Goal: Task Accomplishment & Management: Manage account settings

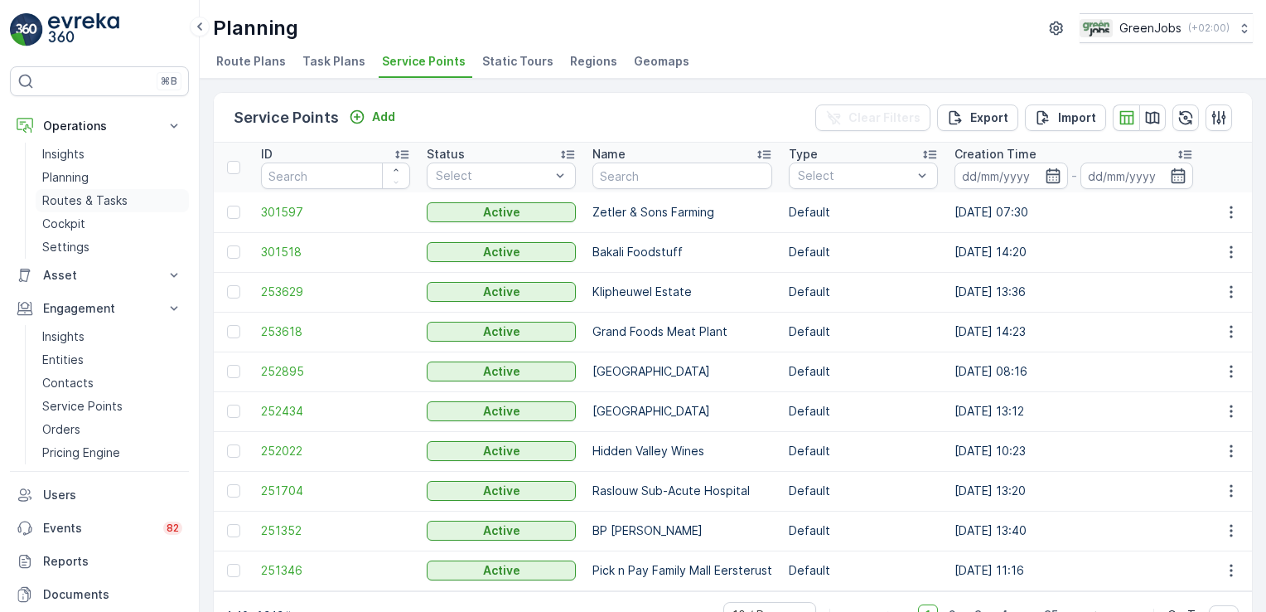
drag, startPoint x: 0, startPoint y: 0, endPoint x: 105, endPoint y: 196, distance: 222.8
click at [105, 196] on p "Routes & Tasks" at bounding box center [84, 200] width 85 height 17
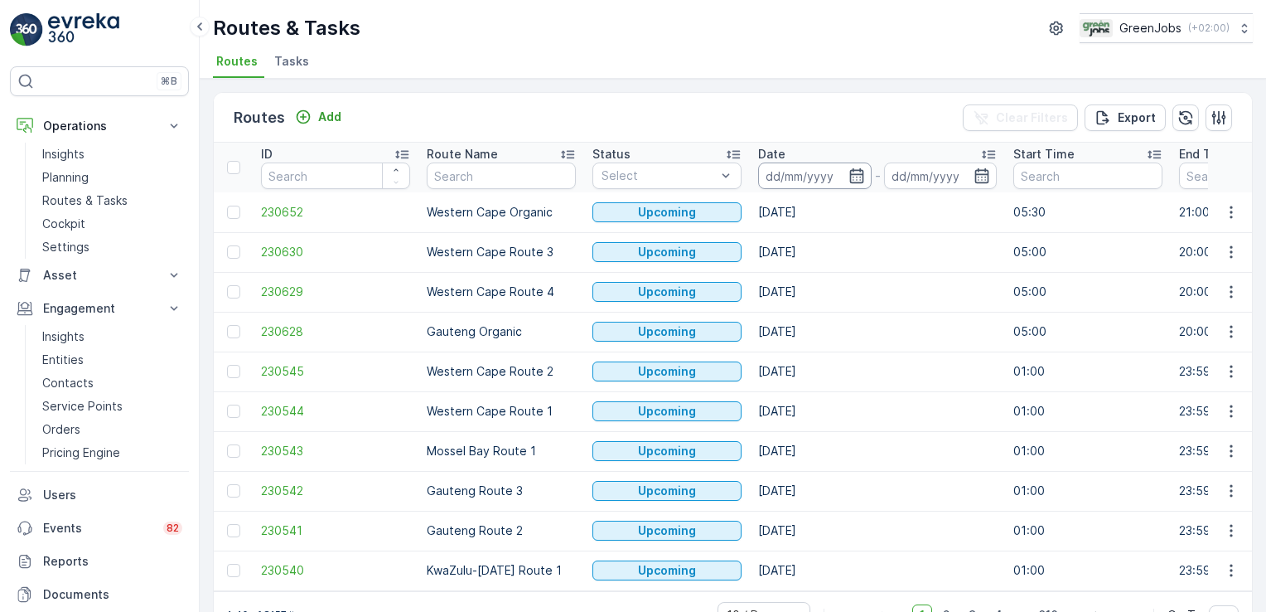
click at [795, 169] on input at bounding box center [815, 175] width 114 height 27
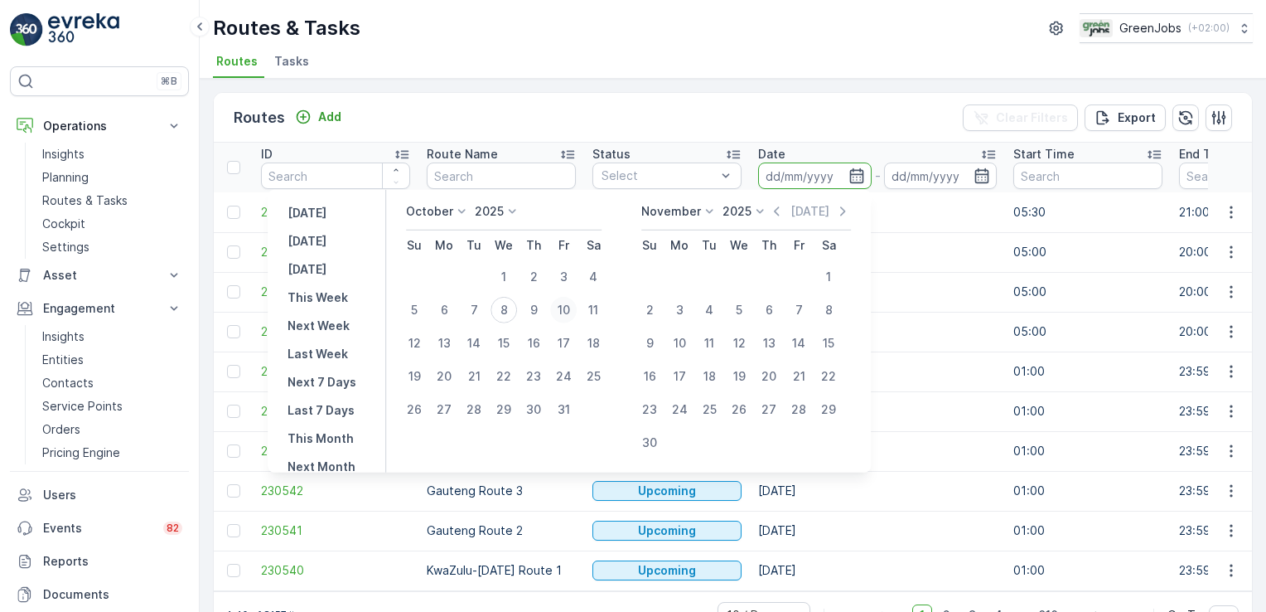
click at [575, 306] on div "10" at bounding box center [563, 310] width 27 height 27
type input "[DATE]"
click at [575, 306] on div "10" at bounding box center [563, 310] width 27 height 27
type input "[DATE]"
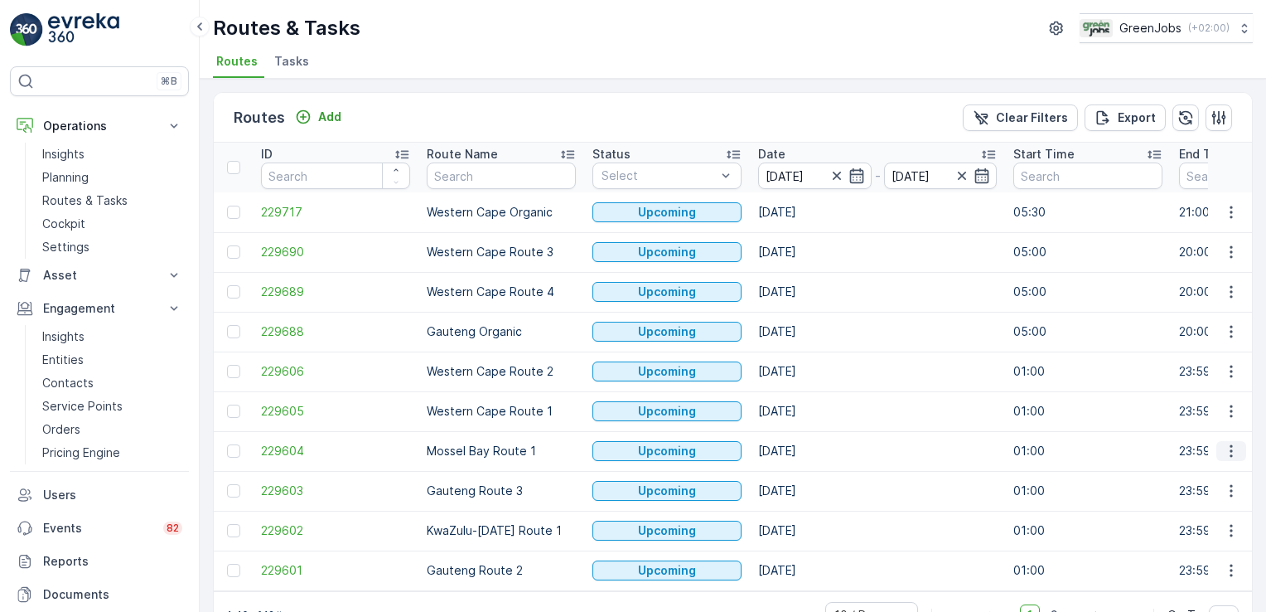
click at [1232, 452] on icon "button" at bounding box center [1231, 450] width 17 height 17
click at [1206, 475] on span "See More Details" at bounding box center [1192, 474] width 96 height 17
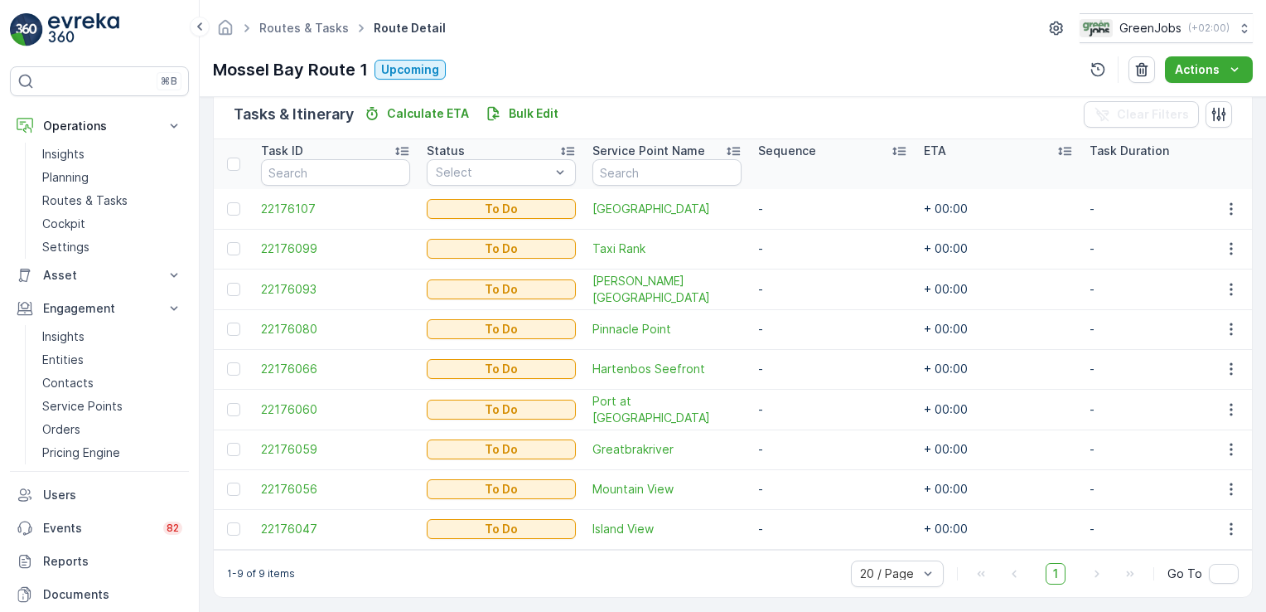
scroll to position [411, 0]
click at [230, 204] on div at bounding box center [233, 207] width 13 height 13
click at [227, 201] on input "checkbox" at bounding box center [227, 201] width 0 height 0
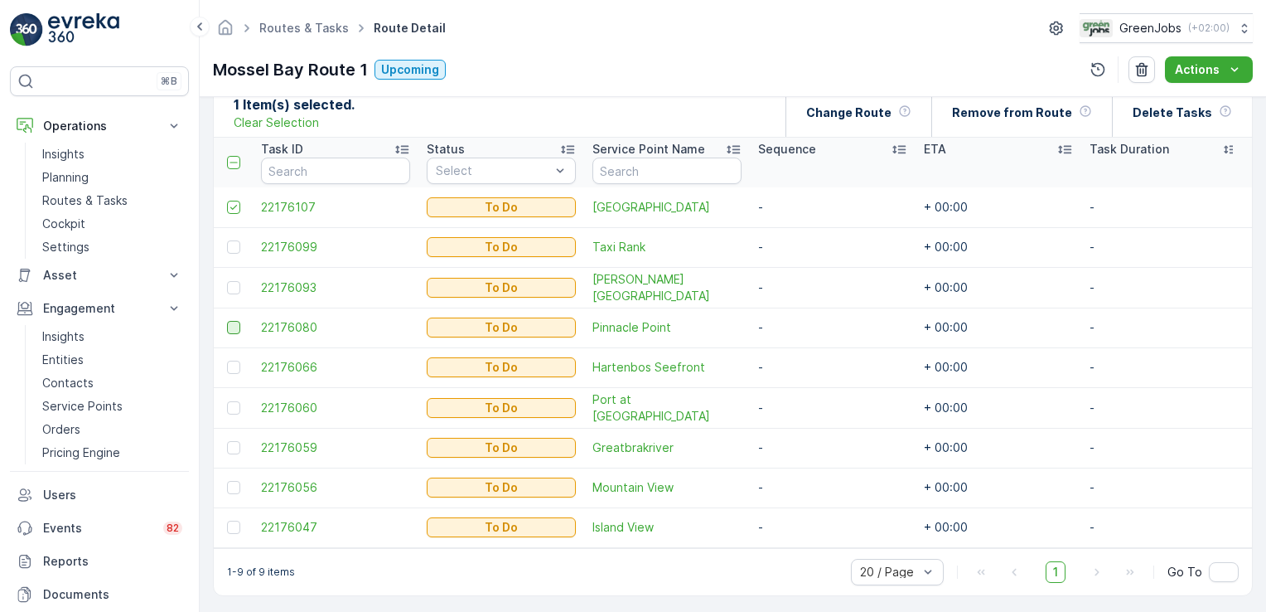
click at [237, 325] on div at bounding box center [233, 327] width 13 height 13
click at [227, 321] on input "checkbox" at bounding box center [227, 321] width 0 height 0
click at [234, 444] on div at bounding box center [233, 447] width 13 height 13
click at [227, 441] on input "checkbox" at bounding box center [227, 441] width 0 height 0
click at [236, 520] on div at bounding box center [233, 526] width 13 height 13
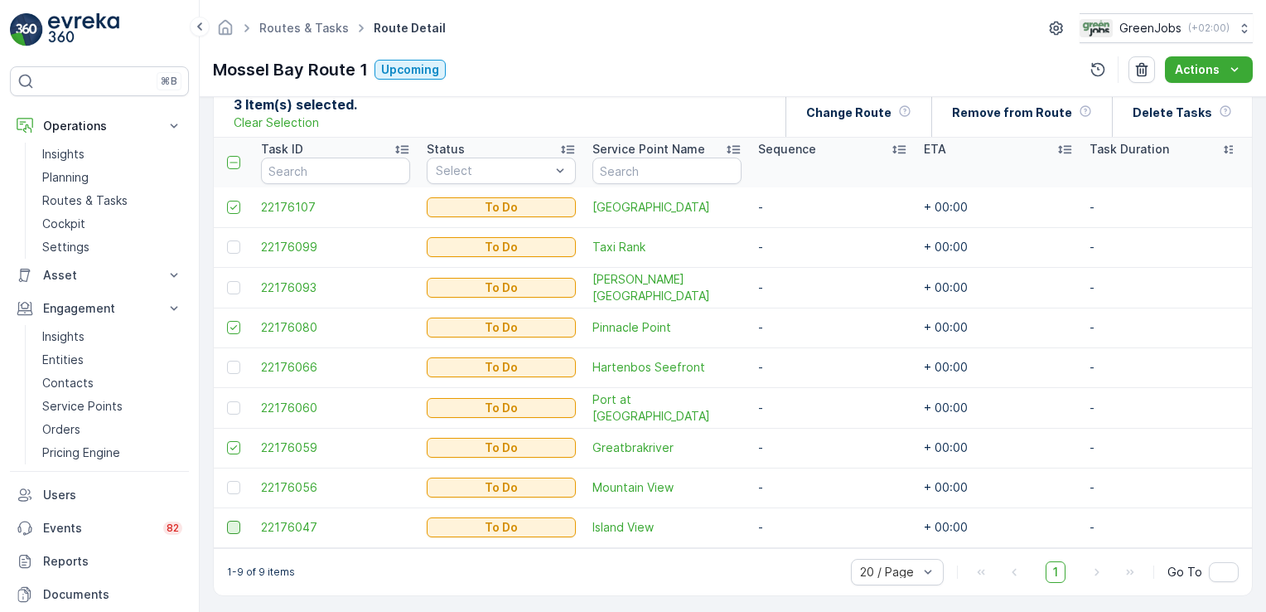
click at [227, 520] on input "checkbox" at bounding box center [227, 520] width 0 height 0
click at [874, 117] on p "Change Route" at bounding box center [848, 112] width 85 height 17
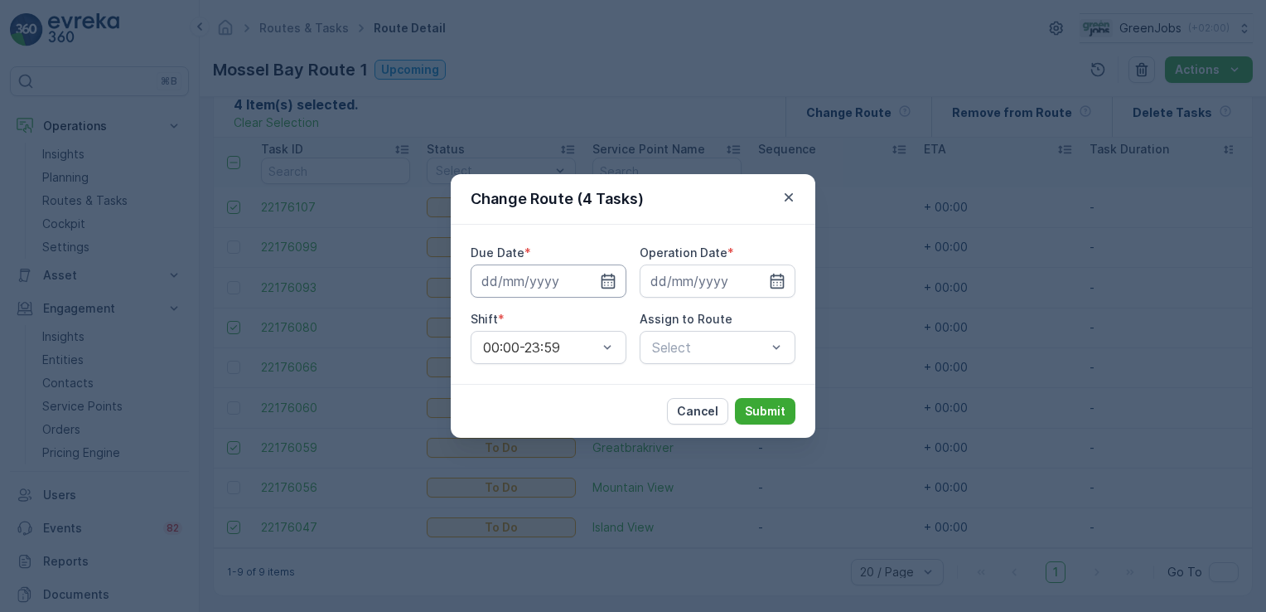
click at [495, 277] on input at bounding box center [549, 280] width 156 height 33
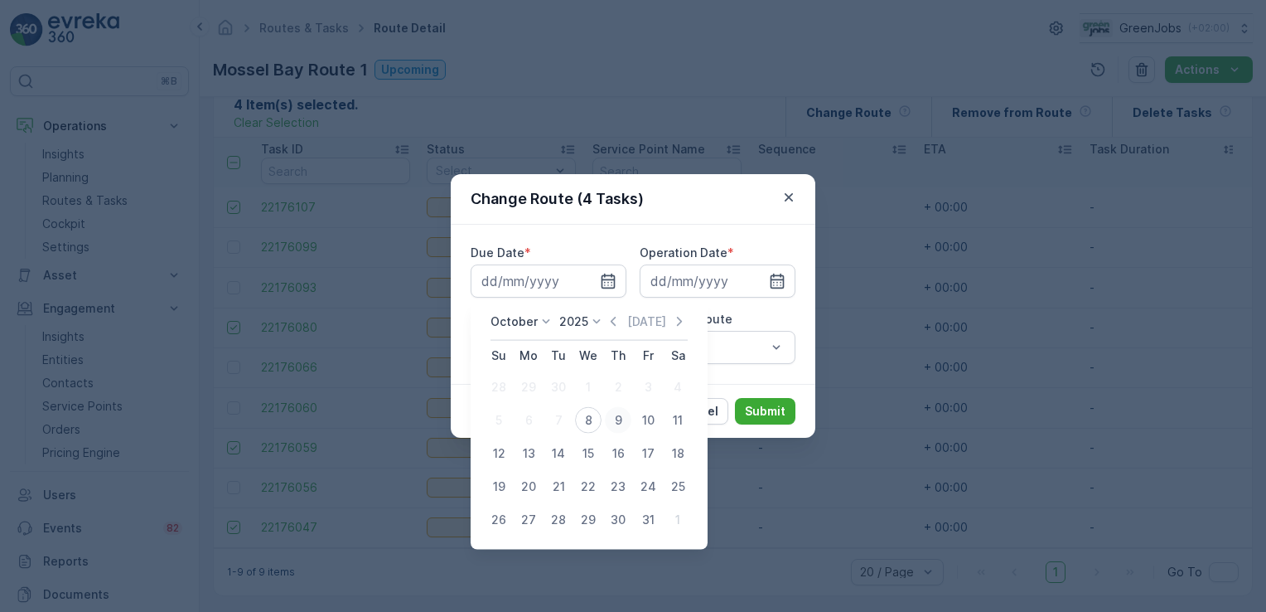
click at [620, 418] on div "9" at bounding box center [618, 420] width 27 height 27
type input "[DATE]"
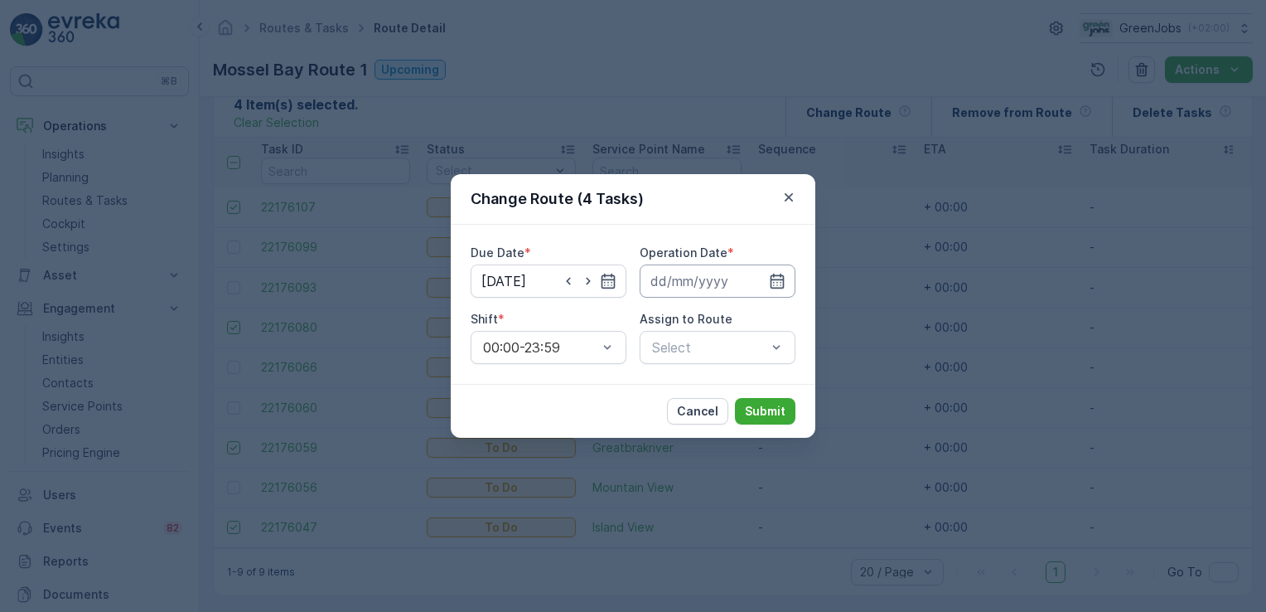
click at [689, 287] on input at bounding box center [718, 280] width 156 height 33
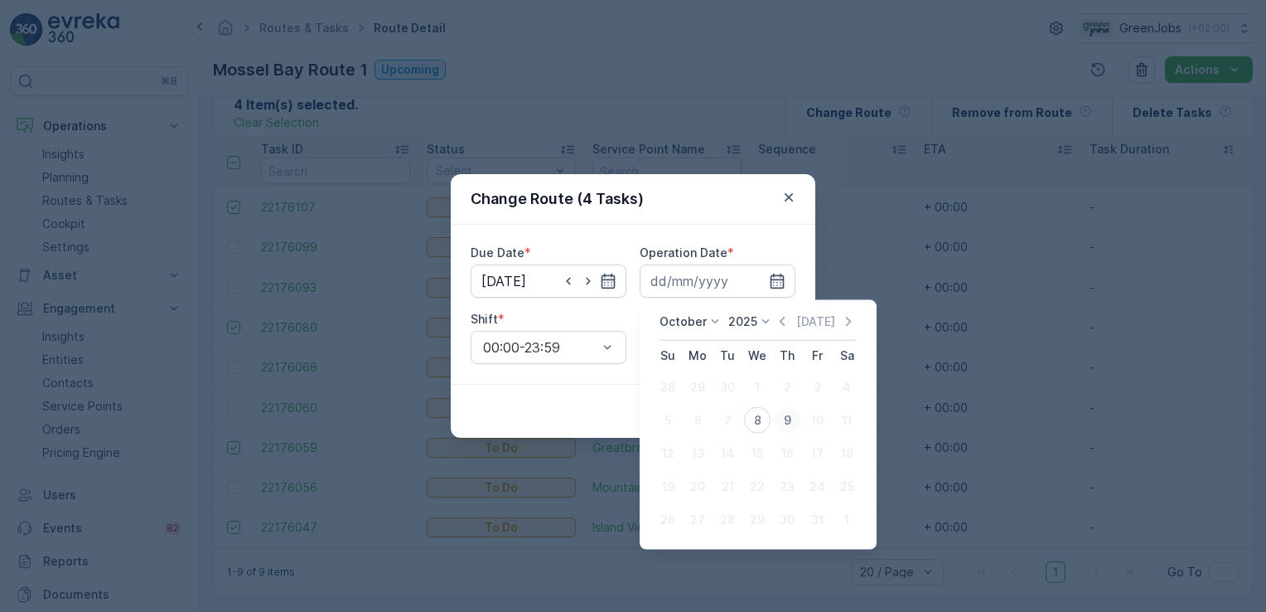
click at [789, 422] on div "9" at bounding box center [787, 420] width 27 height 27
type input "[DATE]"
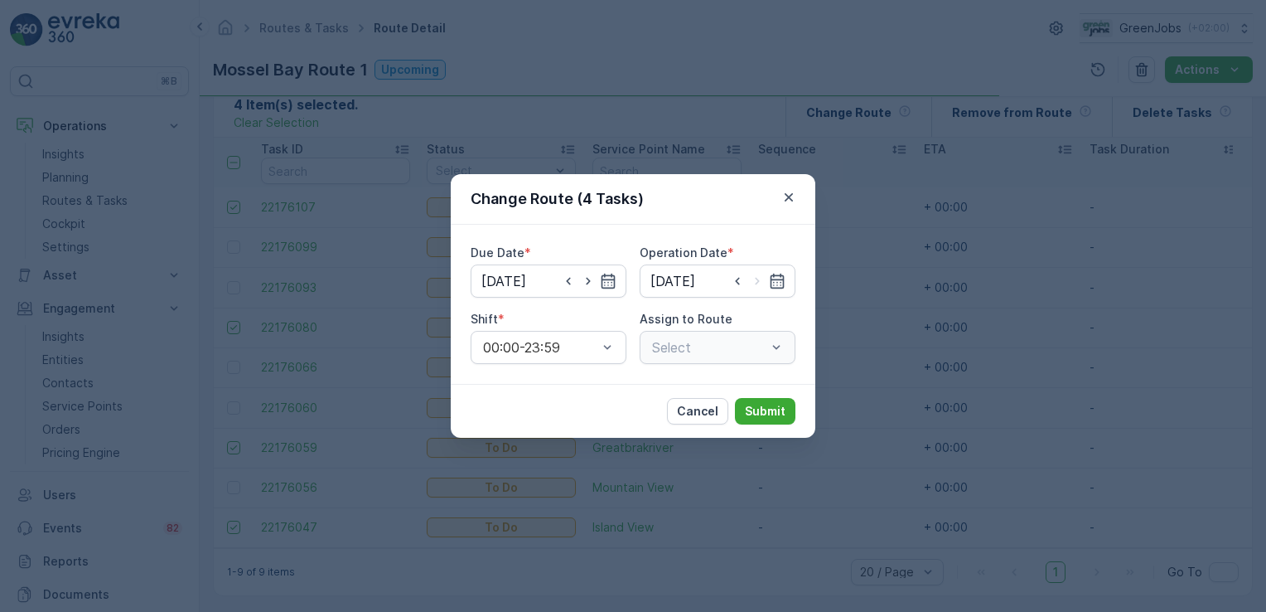
click at [782, 351] on div "Select" at bounding box center [718, 347] width 156 height 33
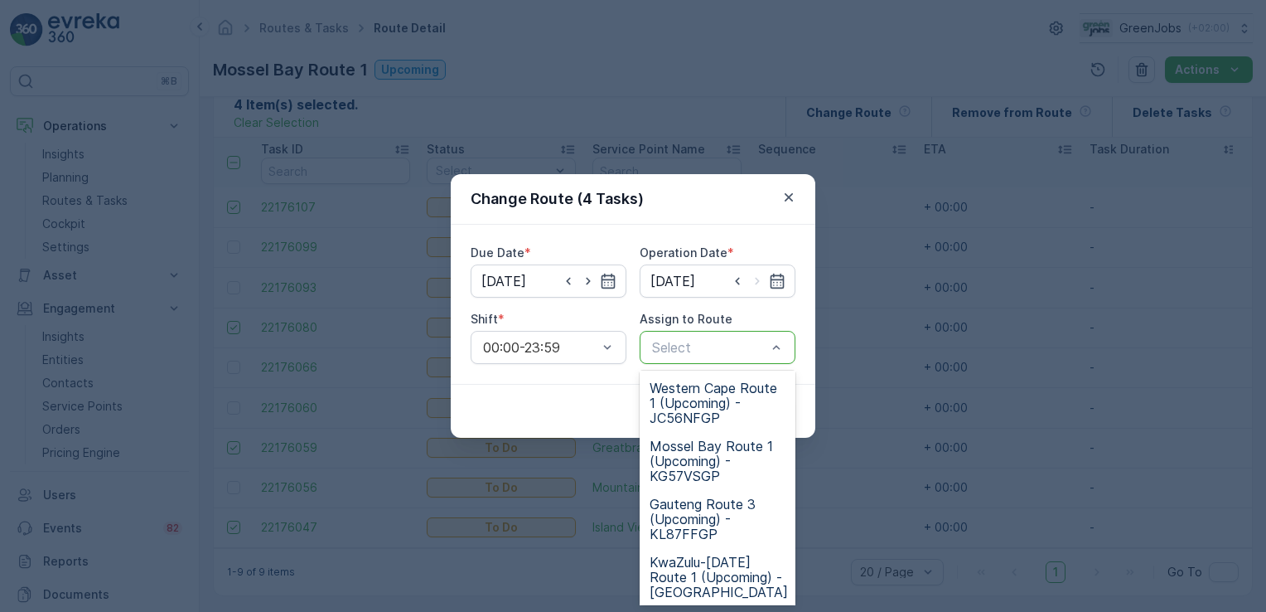
scroll to position [159, 0]
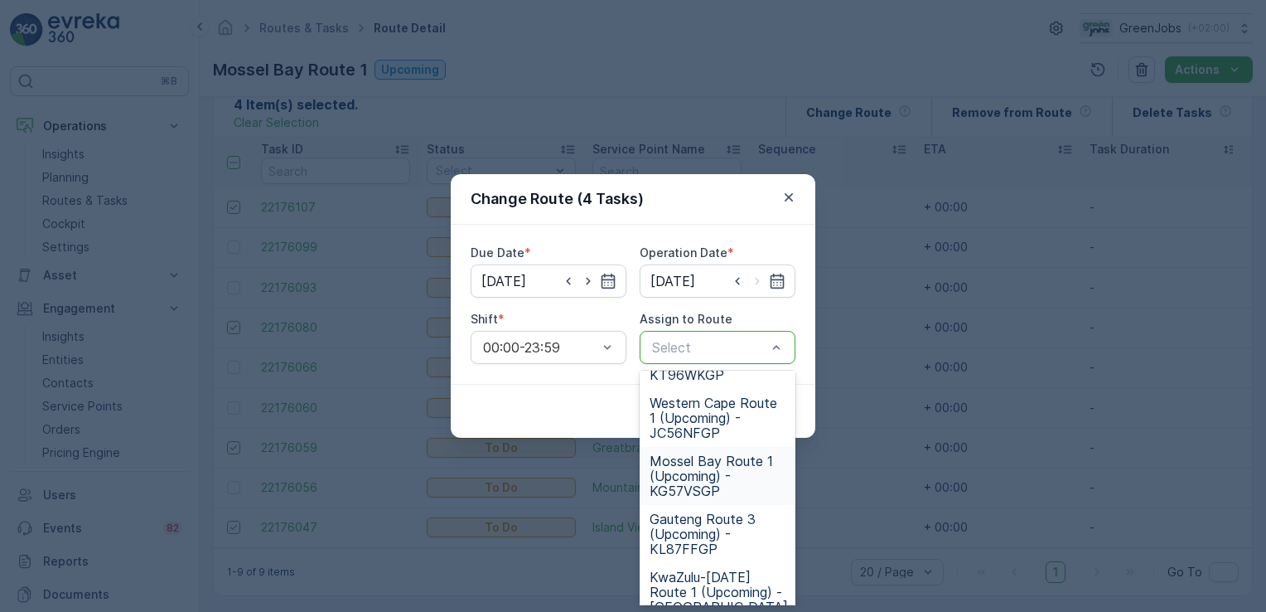
click at [673, 475] on span "Mossel Bay Route 1 (Upcoming) - KG57VSGP" at bounding box center [718, 475] width 136 height 45
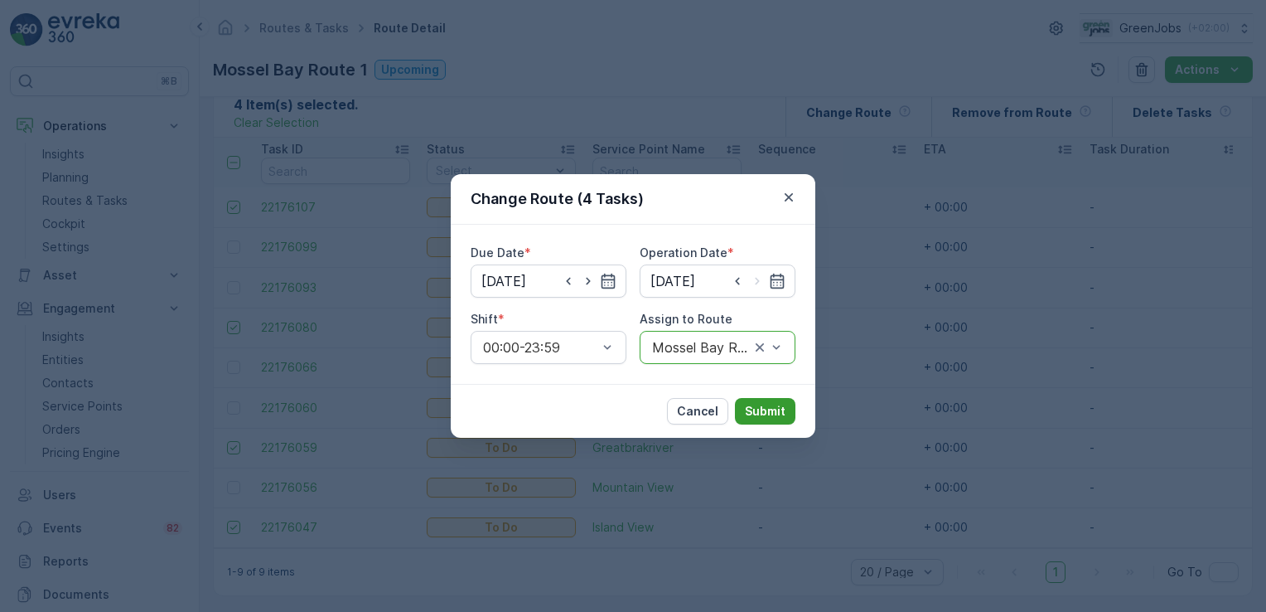
click at [762, 409] on p "Submit" at bounding box center [765, 411] width 41 height 17
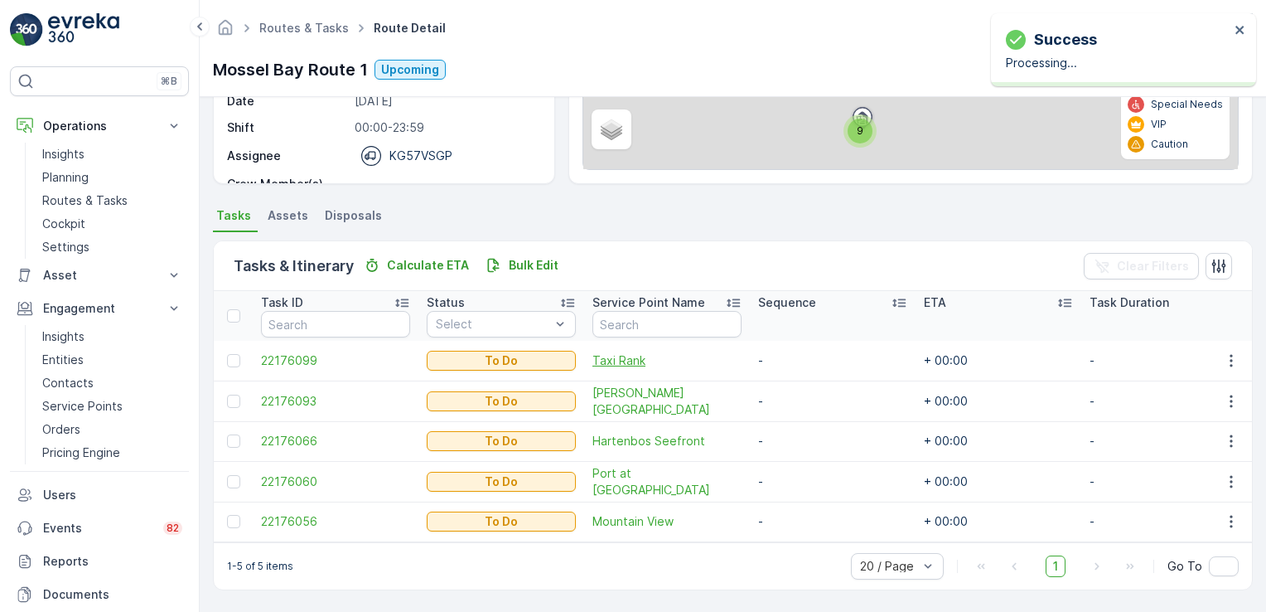
scroll to position [262, 0]
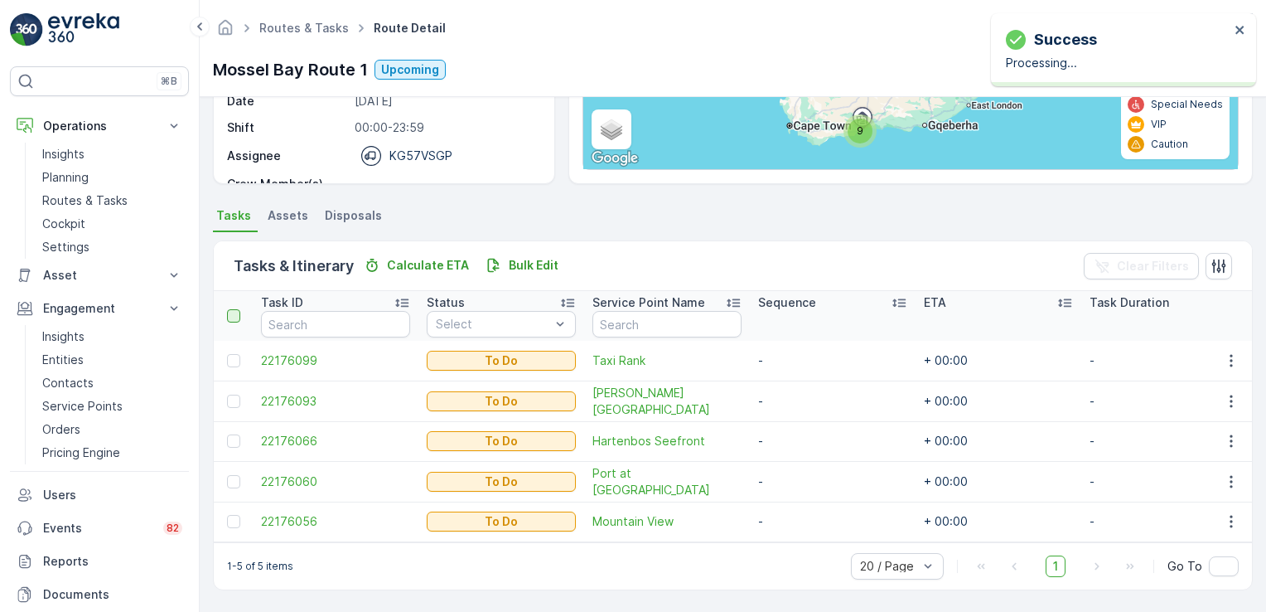
click at [235, 310] on div at bounding box center [233, 315] width 13 height 13
click at [236, 309] on input "checkbox" at bounding box center [236, 309] width 0 height 0
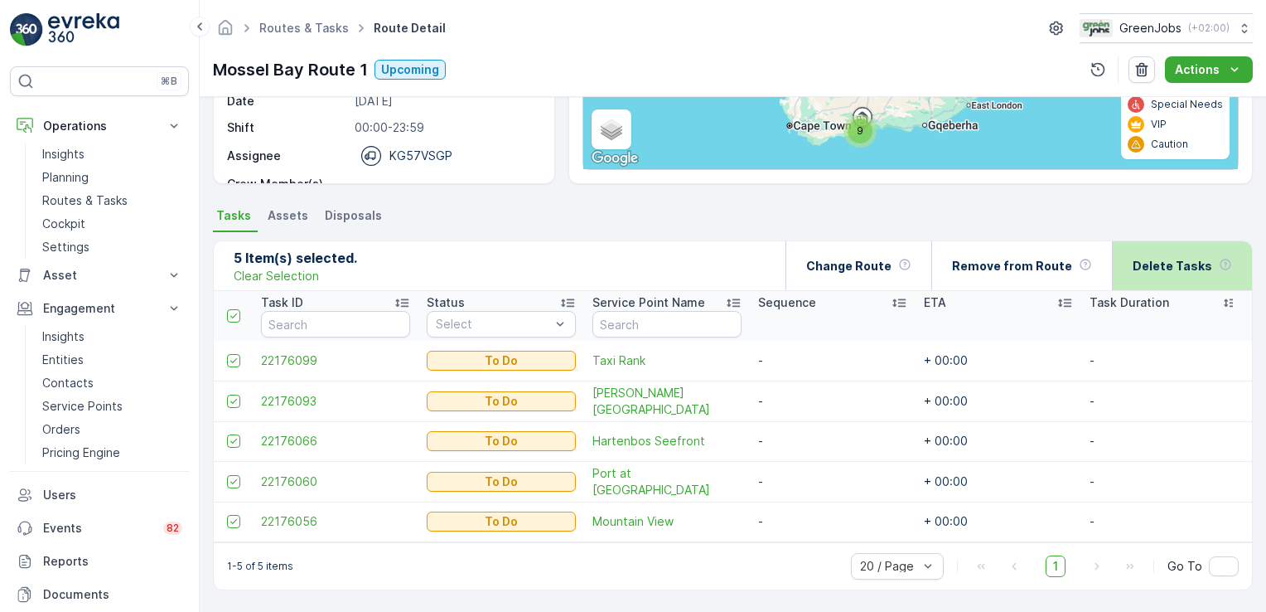
click at [1183, 258] on p "Delete Tasks" at bounding box center [1173, 266] width 80 height 17
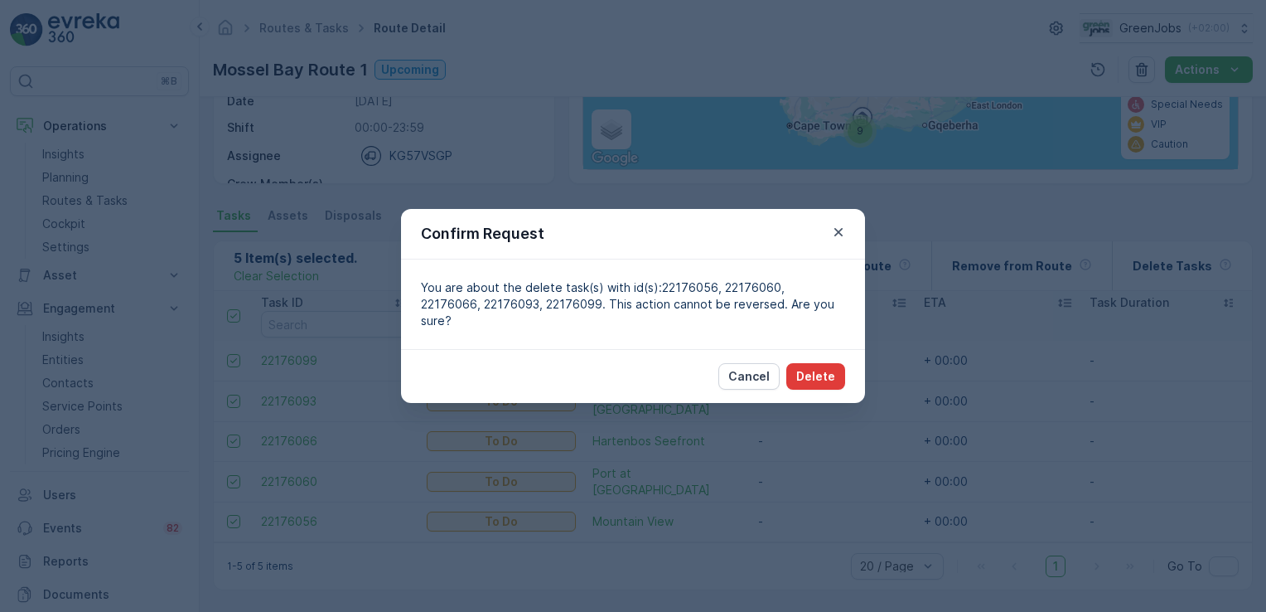
click at [810, 368] on p "Delete" at bounding box center [815, 376] width 39 height 17
